Goal: Find specific page/section: Find specific page/section

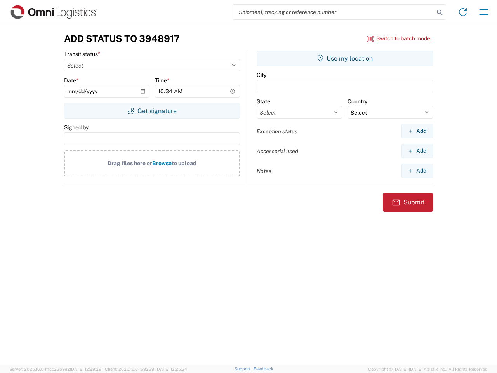
click at [334, 12] on input "search" at bounding box center [333, 12] width 201 height 15
click at [440, 12] on icon at bounding box center [440, 12] width 11 height 11
click at [463, 12] on icon at bounding box center [463, 12] width 12 height 12
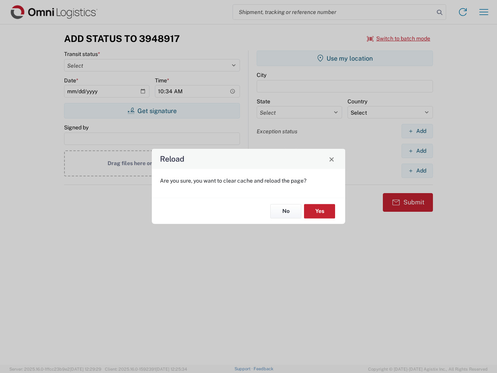
click at [484, 12] on div "Reload Are you sure, you want to clear cache and reload the page? No Yes" at bounding box center [248, 186] width 497 height 373
click at [399, 38] on div "Reload Are you sure, you want to clear cache and reload the page? No Yes" at bounding box center [248, 186] width 497 height 373
click at [152, 111] on div "Reload Are you sure, you want to clear cache and reload the page? No Yes" at bounding box center [248, 186] width 497 height 373
click at [345, 58] on div "Reload Are you sure, you want to clear cache and reload the page? No Yes" at bounding box center [248, 186] width 497 height 373
click at [417, 131] on div "Reload Are you sure, you want to clear cache and reload the page? No Yes" at bounding box center [248, 186] width 497 height 373
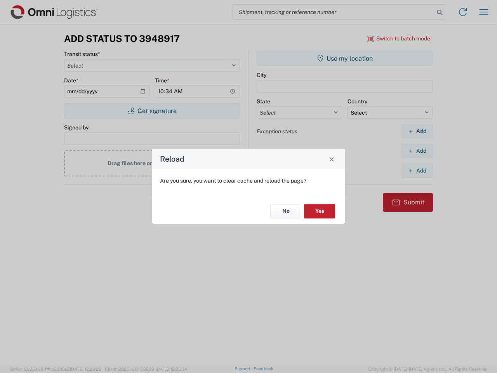
click at [417, 151] on div "Reload Are you sure, you want to clear cache and reload the page? No Yes" at bounding box center [248, 186] width 497 height 373
click at [417, 171] on div "Reload Are you sure, you want to clear cache and reload the page? No Yes" at bounding box center [248, 186] width 497 height 373
